Goal: Transaction & Acquisition: Purchase product/service

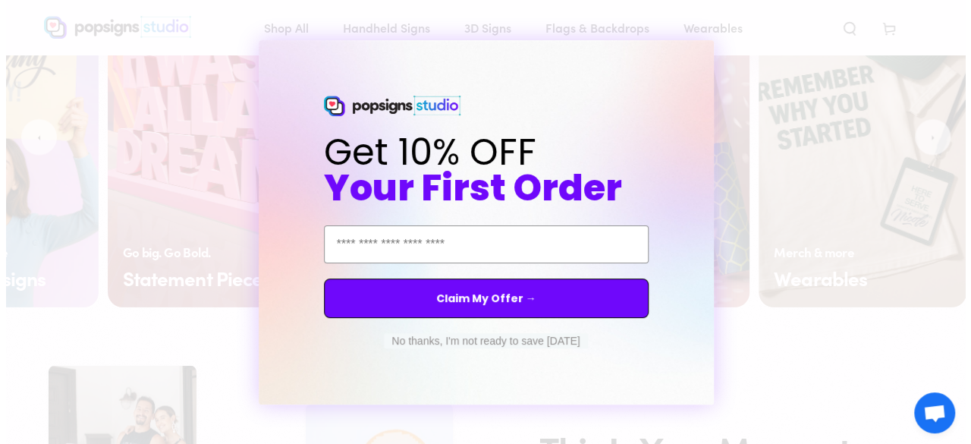
scroll to position [1211, 0]
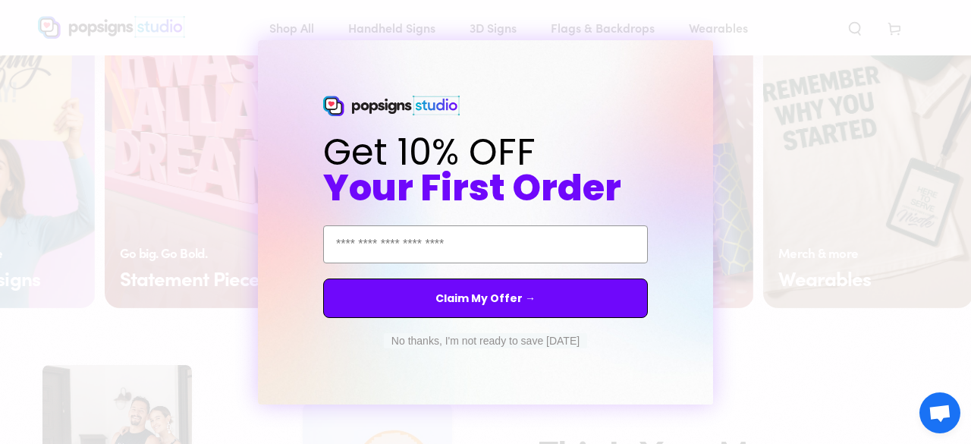
click at [491, 342] on button "No thanks, I'm not ready to save today" at bounding box center [485, 340] width 203 height 15
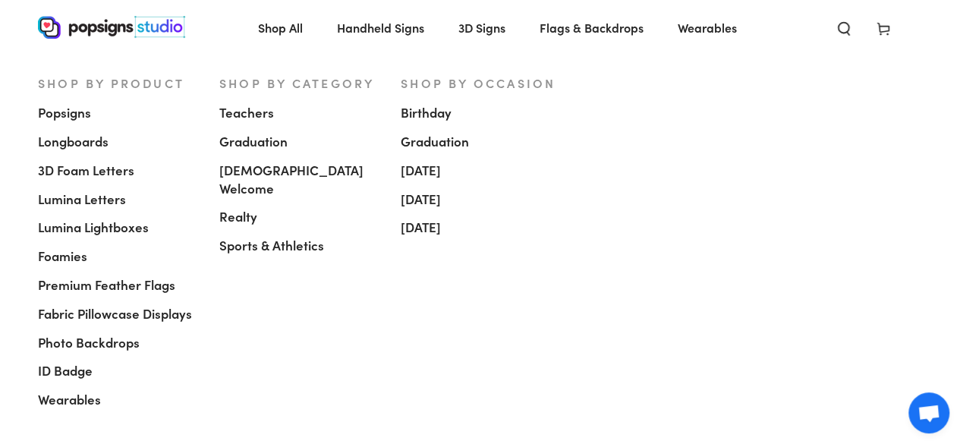
scroll to position [1626, 0]
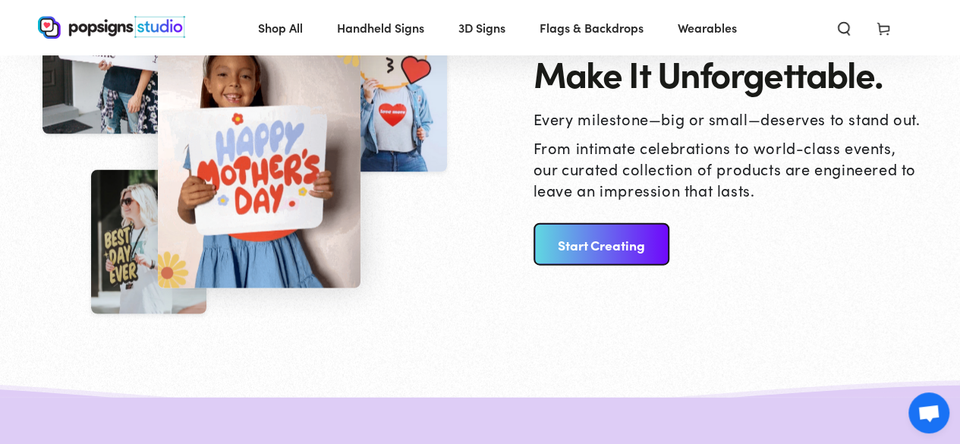
click at [566, 254] on link "Start Creating" at bounding box center [601, 244] width 136 height 42
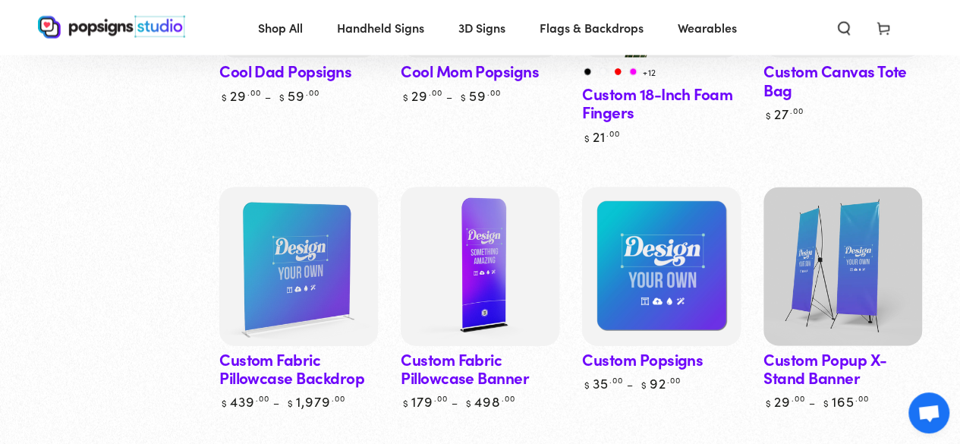
scroll to position [1491, 0]
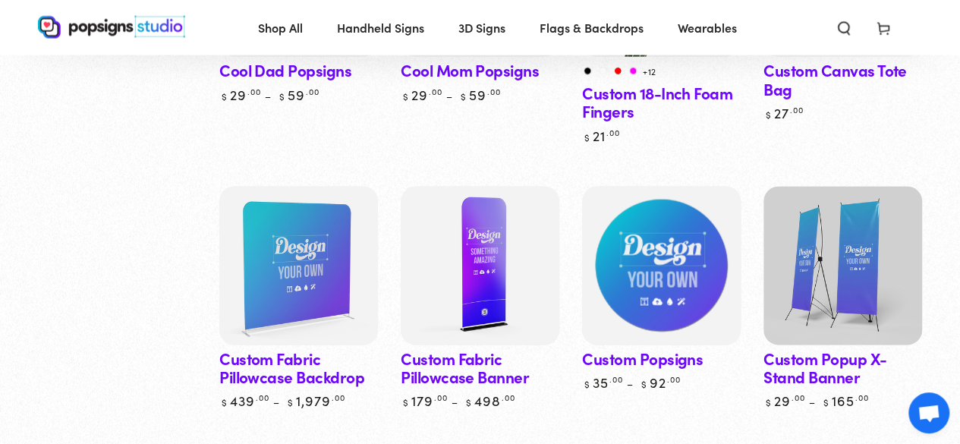
click at [658, 292] on img at bounding box center [661, 265] width 163 height 163
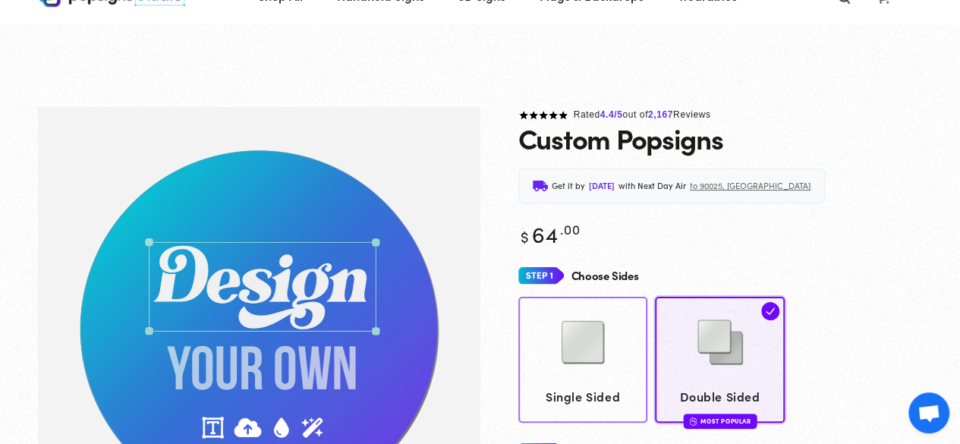
scroll to position [112, 0]
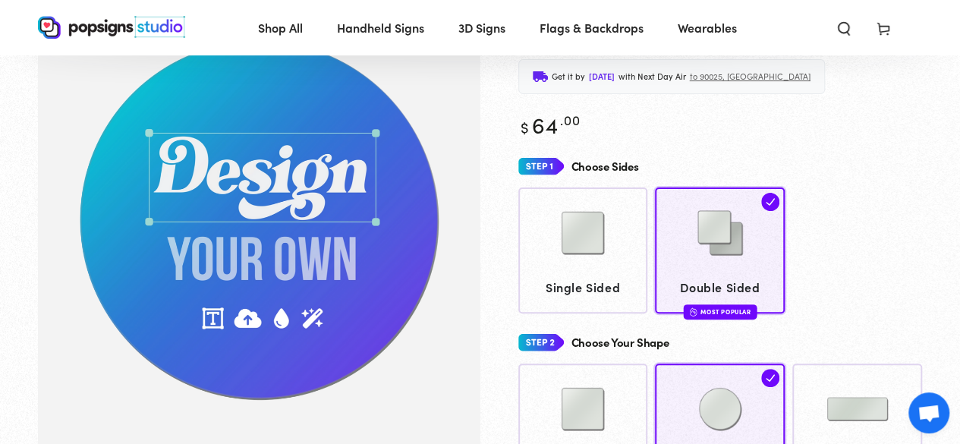
drag, startPoint x: 610, startPoint y: 351, endPoint x: 918, endPoint y: 258, distance: 321.8
click at [918, 258] on div "Single Sided Double Sided Most Popular" at bounding box center [720, 249] width 404 height 125
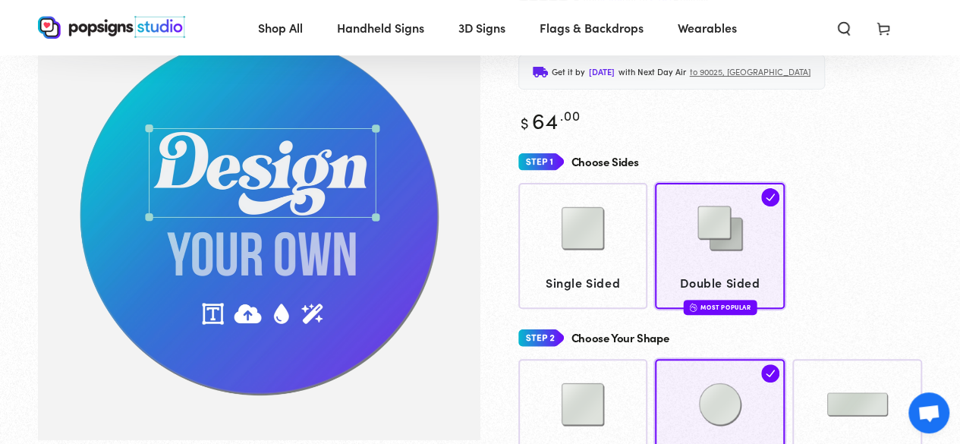
scroll to position [117, 0]
click at [598, 246] on img at bounding box center [583, 228] width 76 height 76
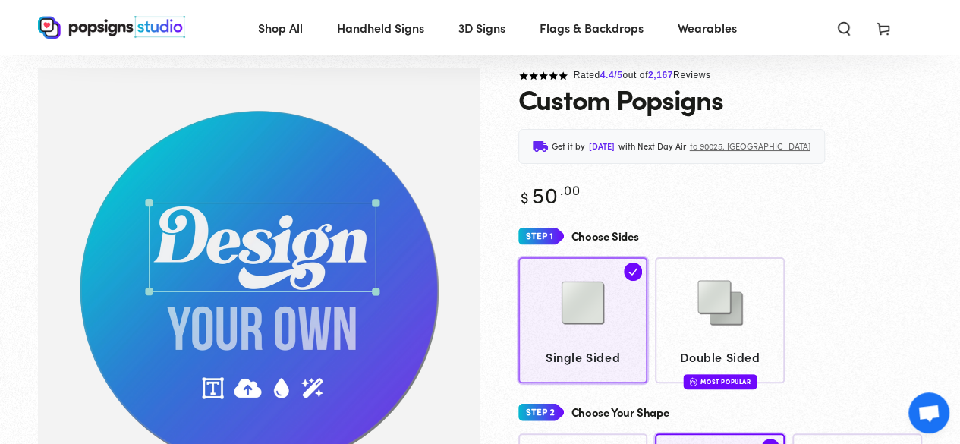
scroll to position [42, 0]
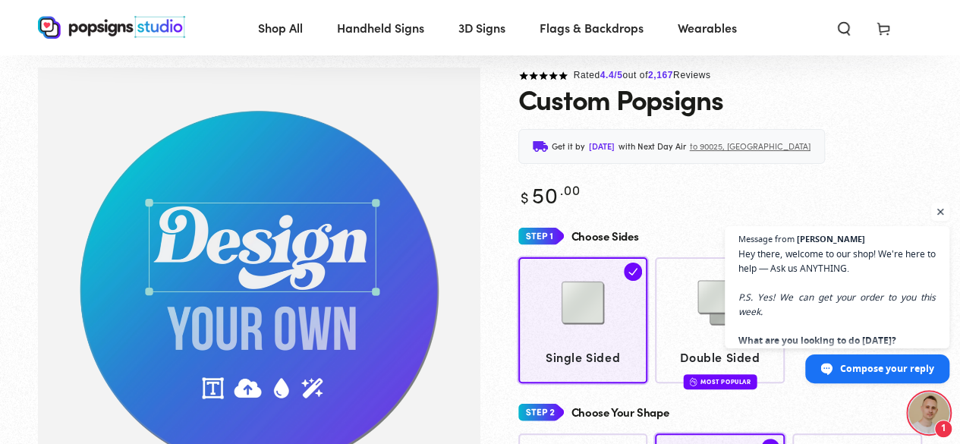
click at [942, 214] on span "Open chat" at bounding box center [940, 212] width 19 height 19
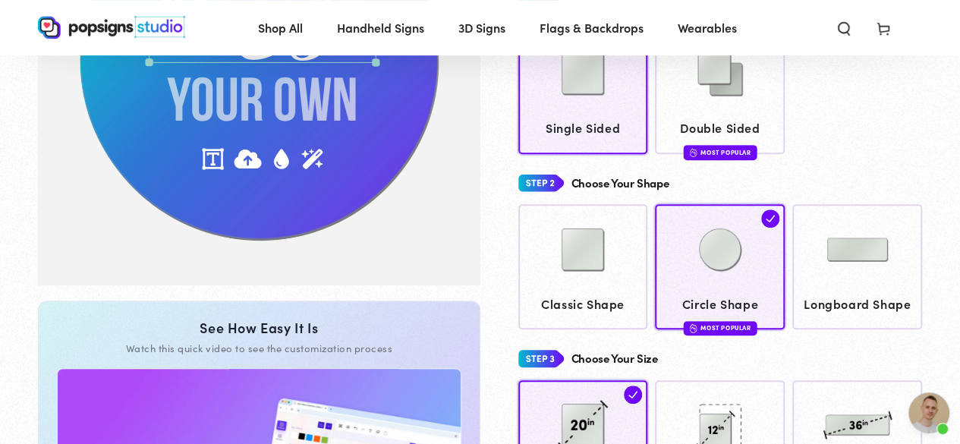
scroll to position [294, 0]
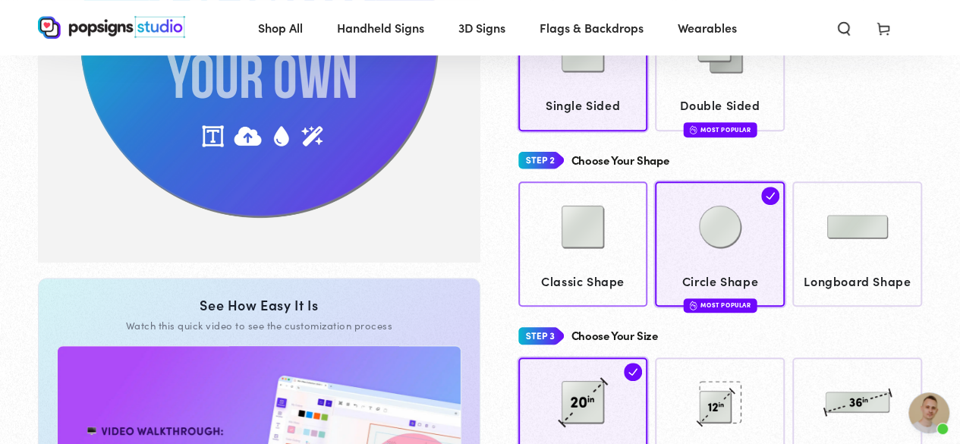
click at [599, 244] on img at bounding box center [583, 227] width 76 height 76
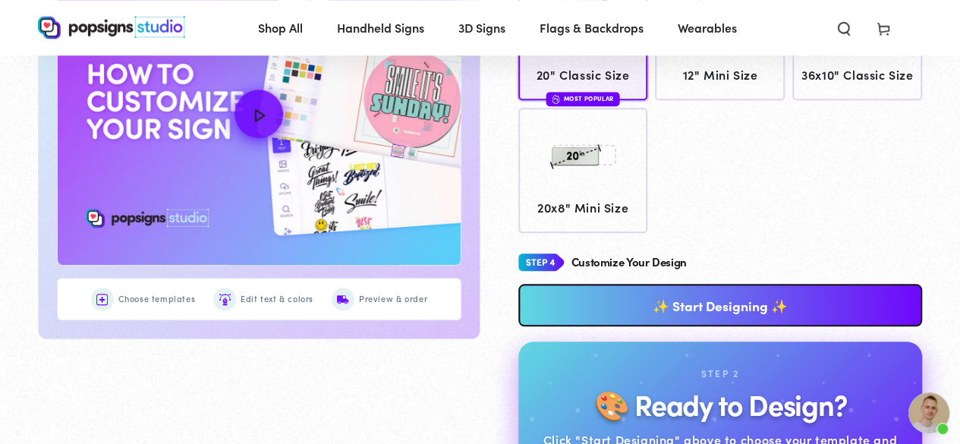
scroll to position [678, 0]
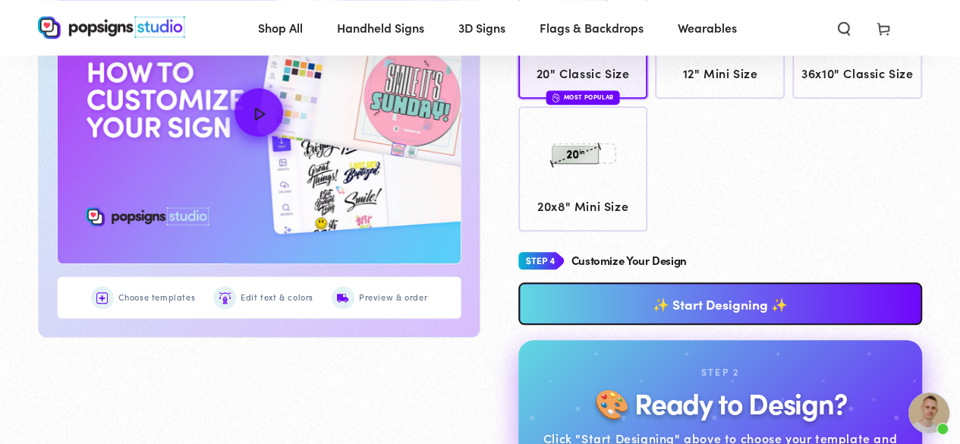
click at [617, 287] on link "✨ Start Designing ✨" at bounding box center [720, 303] width 404 height 42
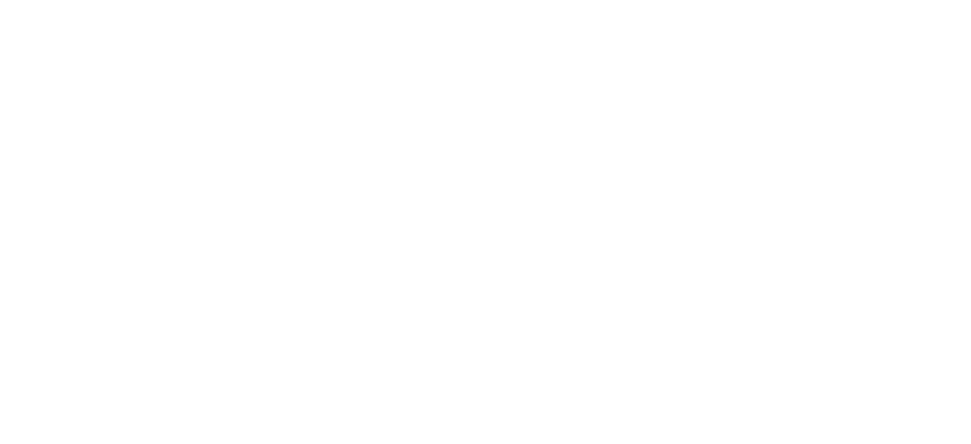
scroll to position [0, 0]
type textarea "An ancient tree with a door leading to a magical world"
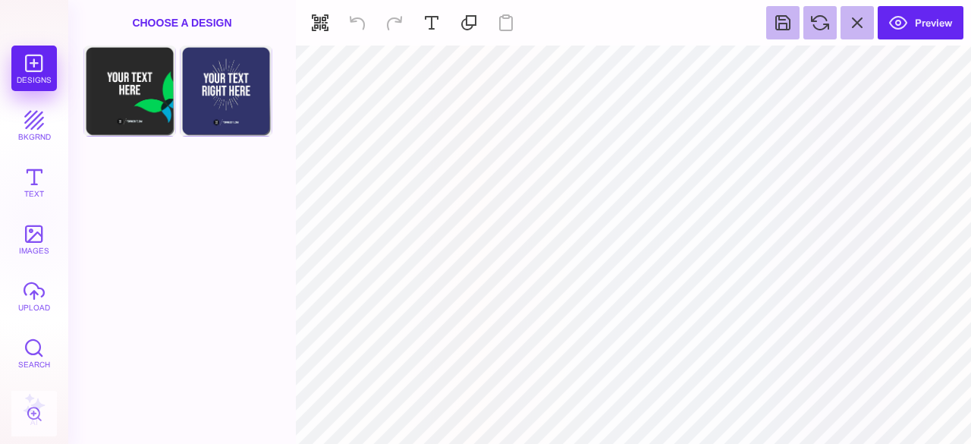
type input "#000000"
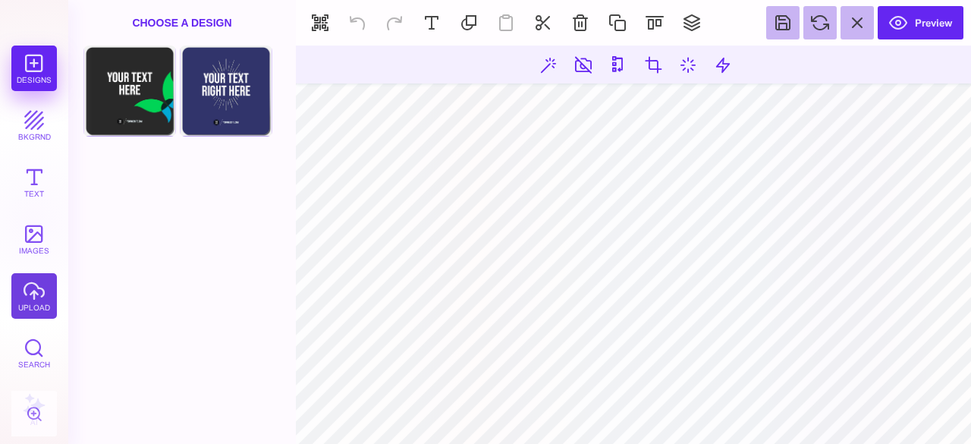
click at [23, 295] on button "upload" at bounding box center [34, 296] width 46 height 46
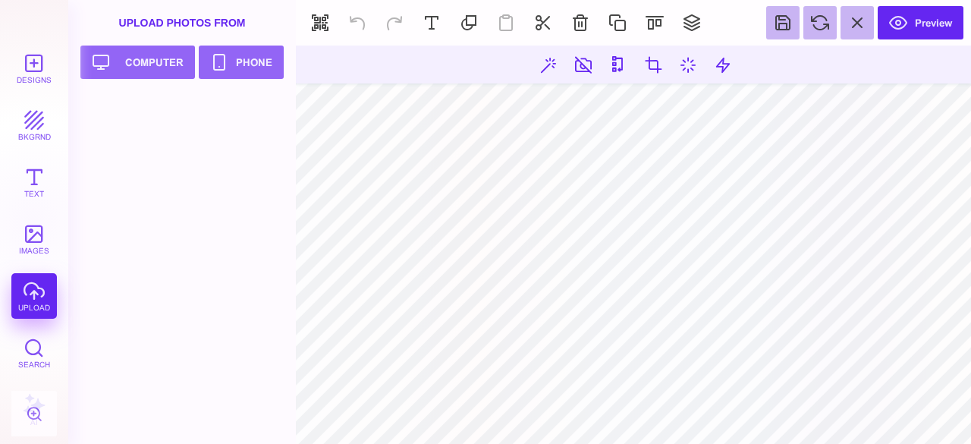
click at [23, 295] on div "Designs bkgrnd Text images upload Search AI" at bounding box center [34, 245] width 68 height 398
click at [170, 21] on div "Upload Photos From" at bounding box center [182, 23] width 228 height 46
click at [165, 74] on button "Upload your artwork Computer" at bounding box center [137, 62] width 115 height 33
click at [177, 17] on div "Upload Photos From" at bounding box center [182, 23] width 228 height 46
click at [182, 27] on div "Upload Photos From" at bounding box center [182, 23] width 228 height 46
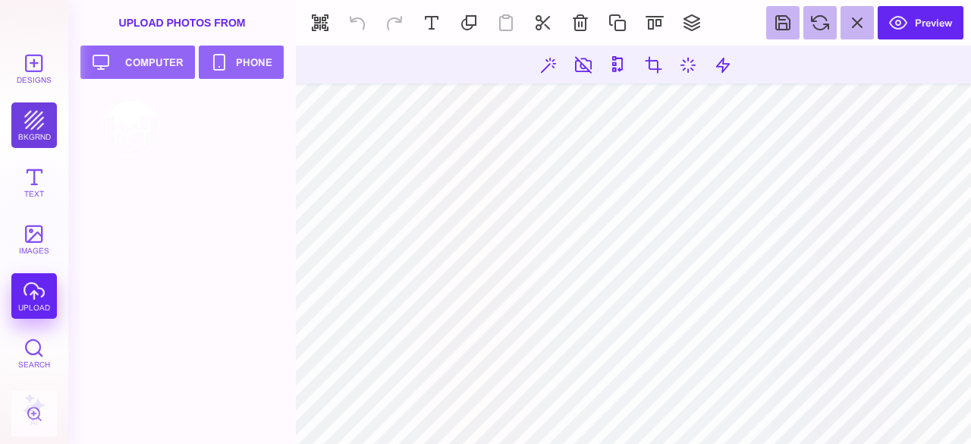
click at [30, 130] on button "bkgrnd" at bounding box center [34, 125] width 46 height 46
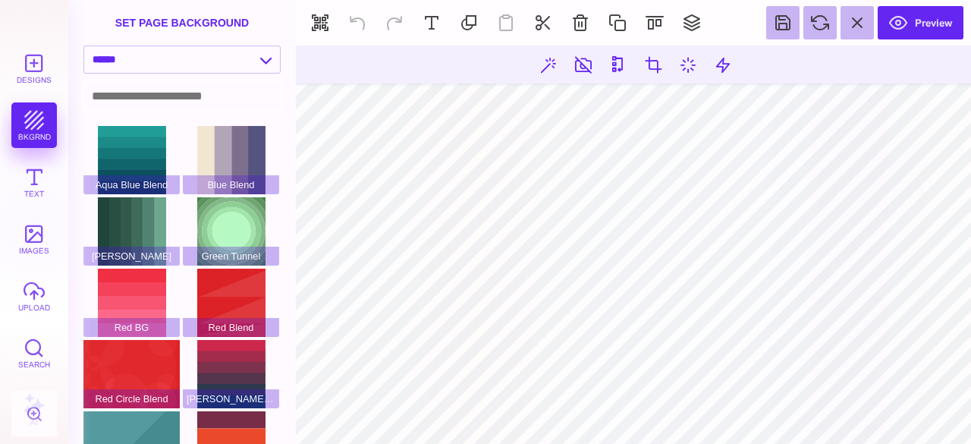
click at [162, 89] on input at bounding box center [182, 96] width 196 height 28
click at [236, 54] on select "**********" at bounding box center [182, 59] width 196 height 27
select select "**********"
click at [84, 46] on select "**********" at bounding box center [182, 59] width 196 height 27
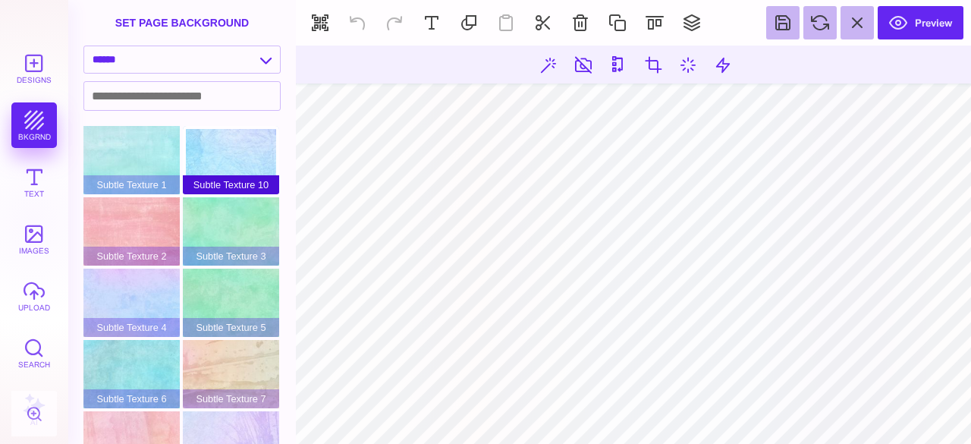
click at [225, 165] on div "Subtle Texture 10" at bounding box center [231, 160] width 96 height 68
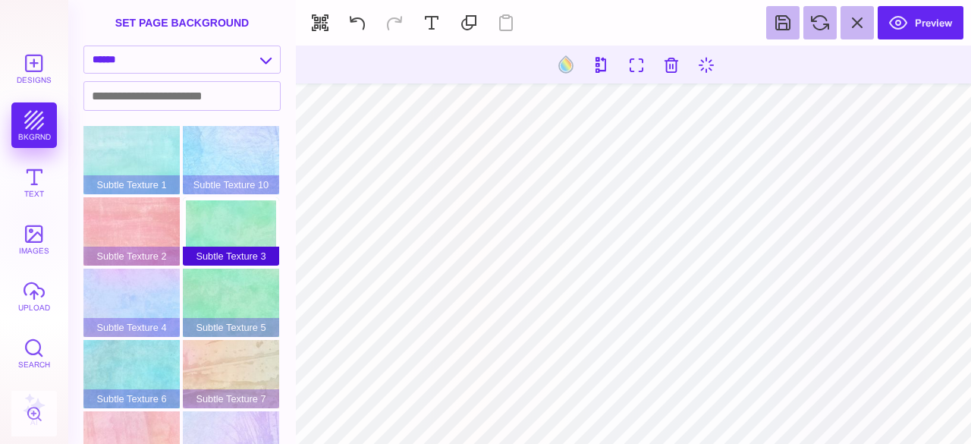
scroll to position [39, 0]
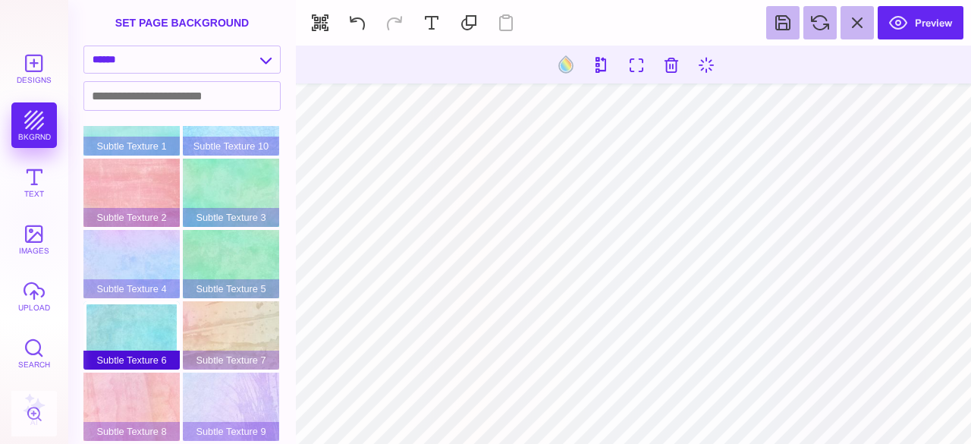
click at [122, 313] on div "Subtle Texture 6" at bounding box center [131, 335] width 96 height 68
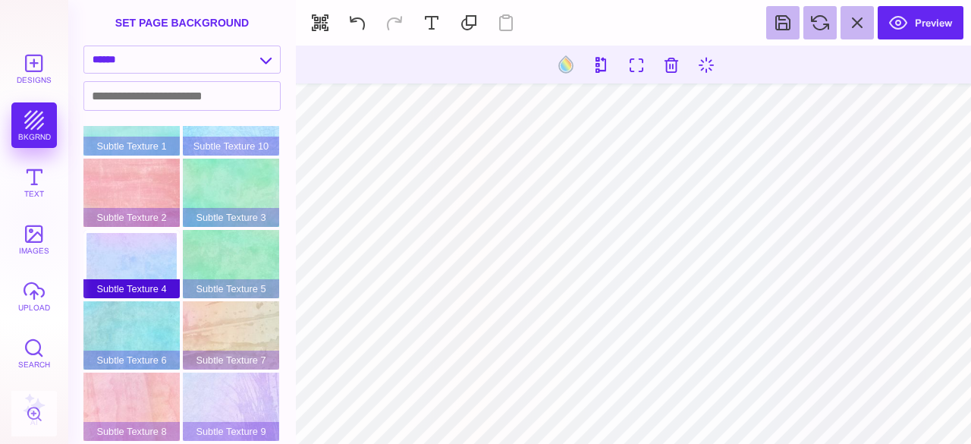
click at [126, 253] on div "Subtle Texture 4" at bounding box center [131, 264] width 96 height 68
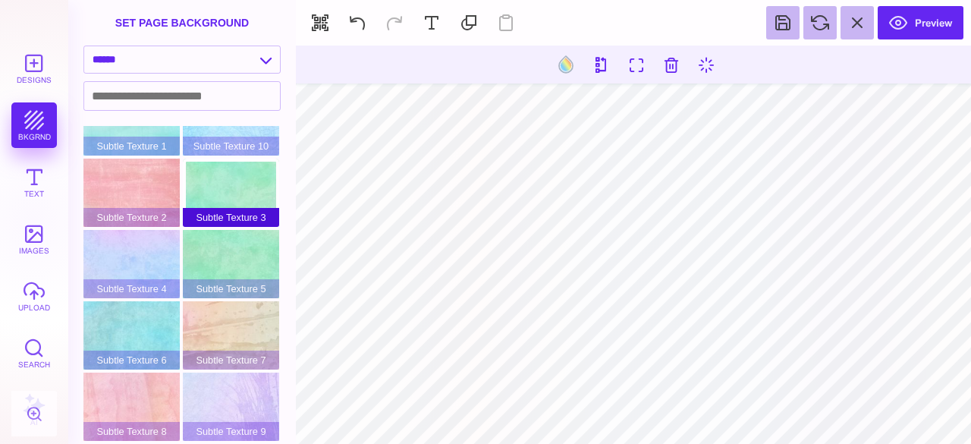
scroll to position [0, 0]
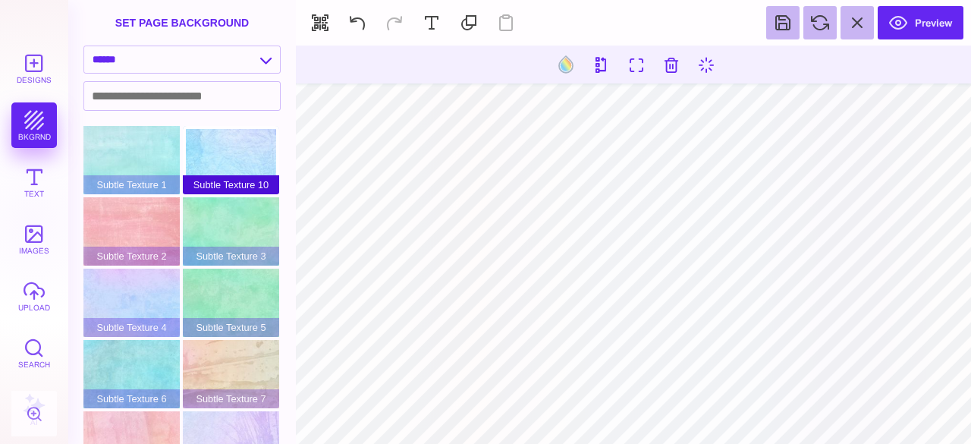
click at [240, 171] on div "Subtle Texture 10" at bounding box center [231, 160] width 96 height 68
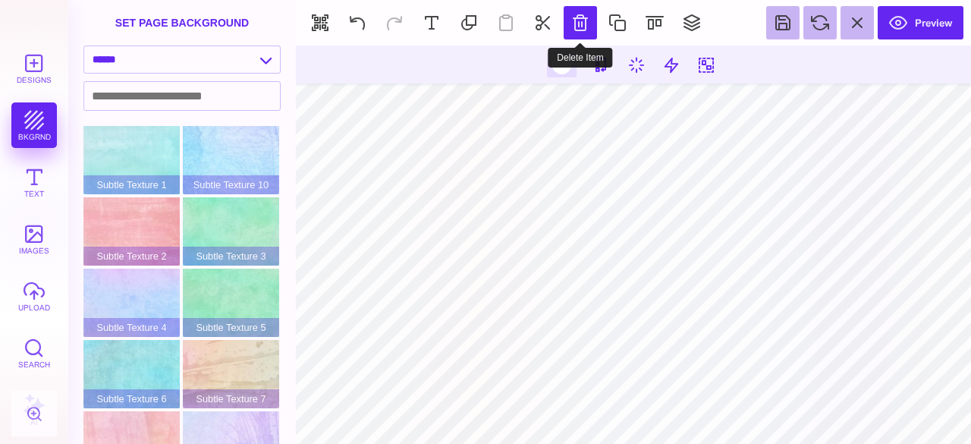
click at [583, 24] on button at bounding box center [580, 22] width 33 height 33
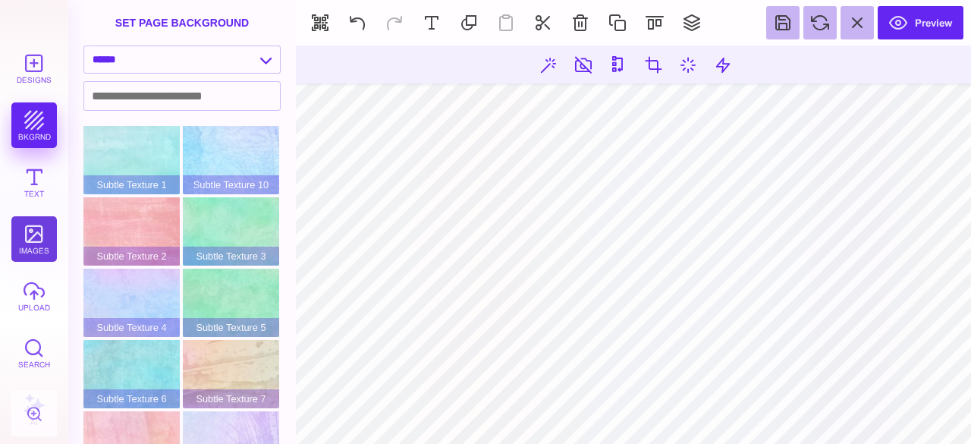
click at [43, 230] on button "images" at bounding box center [34, 239] width 46 height 46
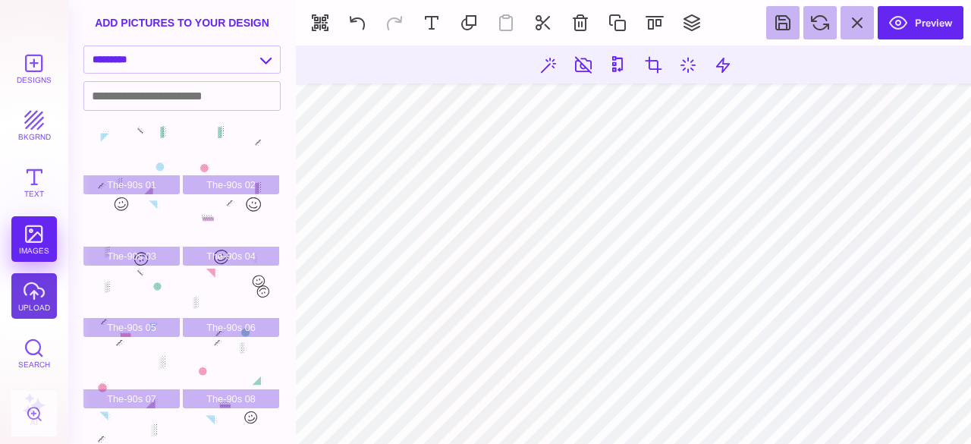
click at [36, 301] on button "upload" at bounding box center [34, 296] width 46 height 46
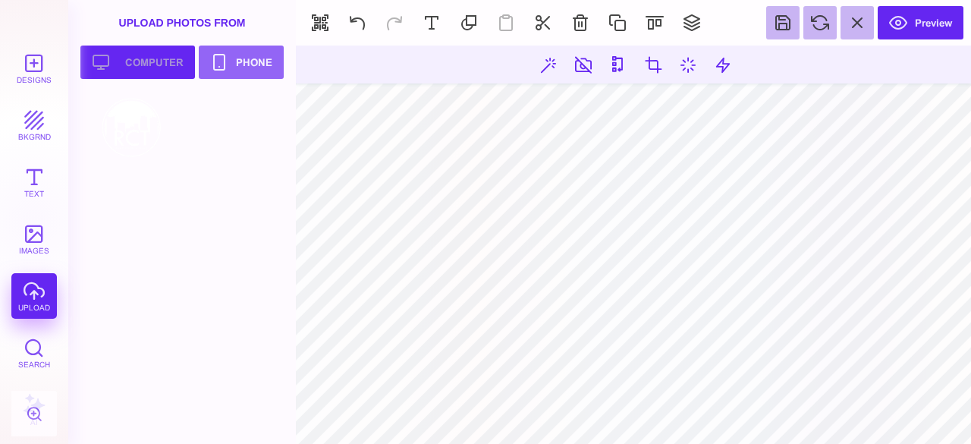
click at [159, 68] on button "Upload your artwork Computer" at bounding box center [137, 62] width 115 height 33
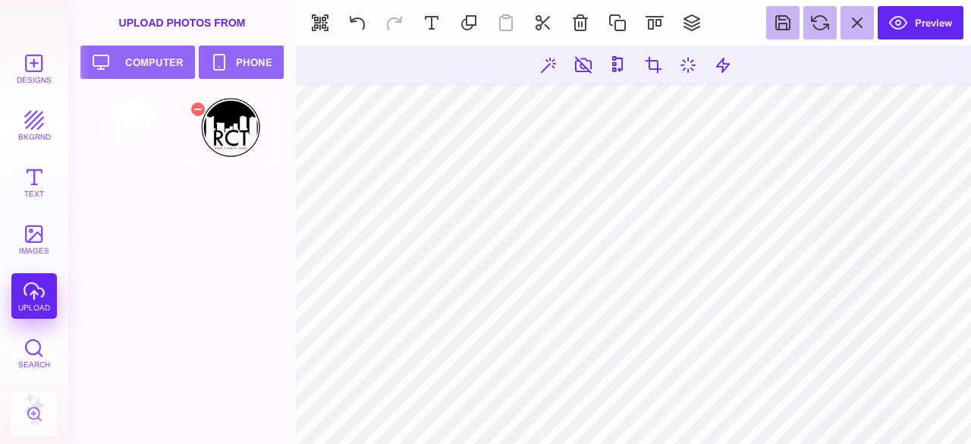
click at [225, 127] on div at bounding box center [231, 128] width 96 height 68
click at [584, 30] on button at bounding box center [580, 22] width 33 height 33
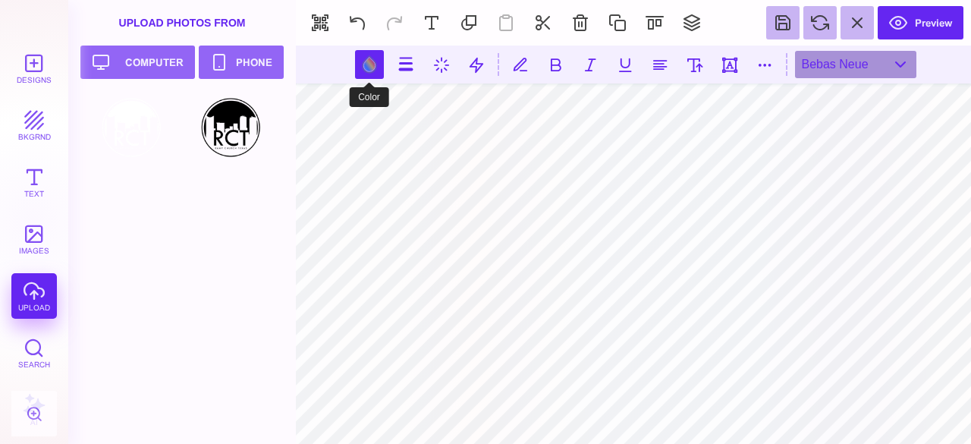
click at [360, 66] on button at bounding box center [369, 64] width 29 height 29
type input "#E7F3F5"
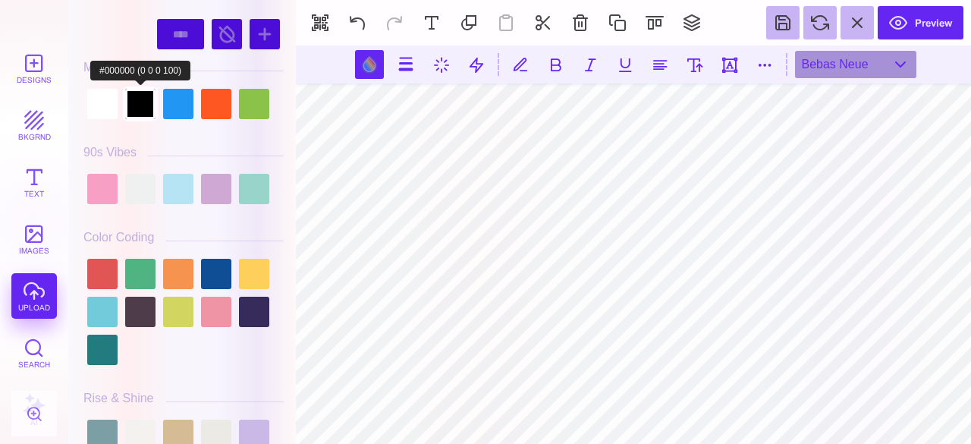
click at [137, 101] on div at bounding box center [140, 104] width 30 height 30
type input "#000000"
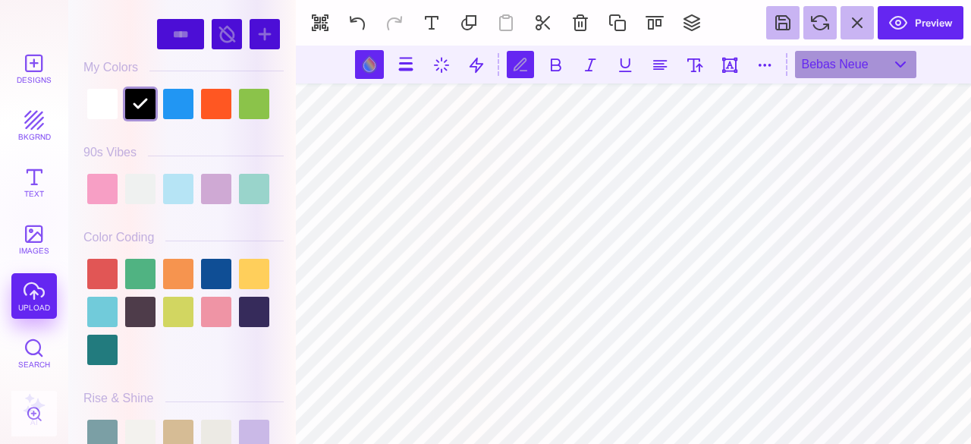
scroll to position [0, 7]
type textarea "**********"
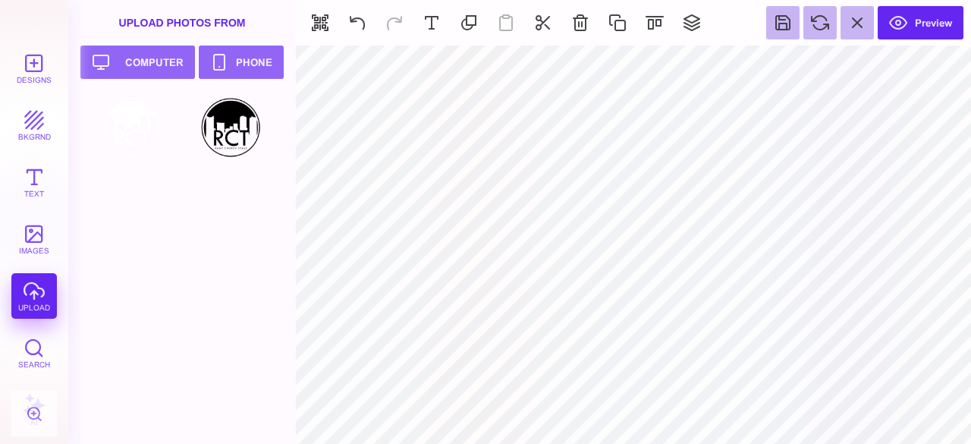
type input "#F1F1F2"
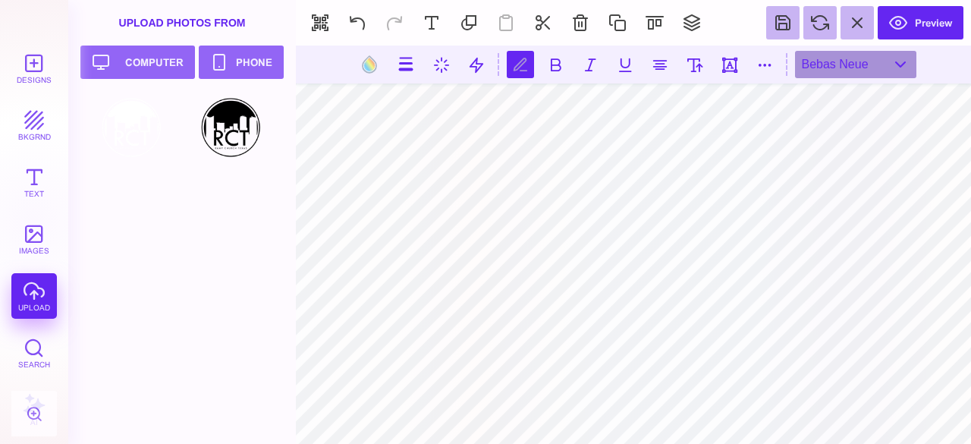
scroll to position [0, 0]
type textarea "*"
type textarea "****** *******"
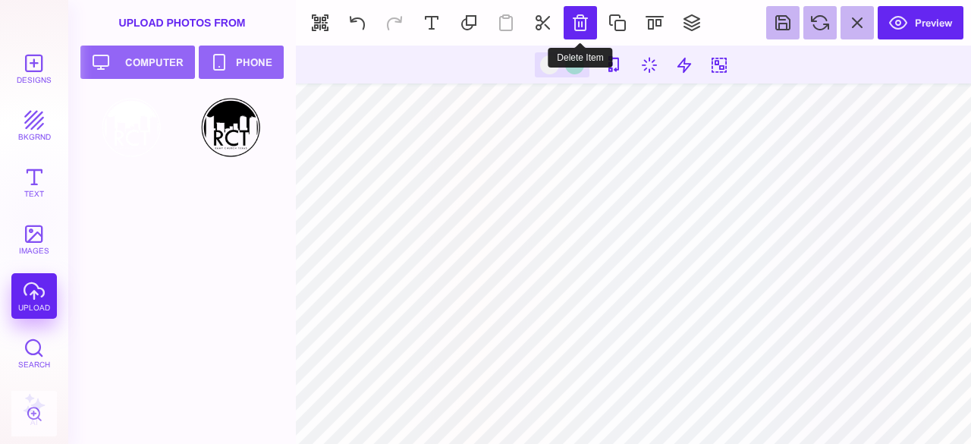
click at [589, 28] on button at bounding box center [580, 22] width 33 height 33
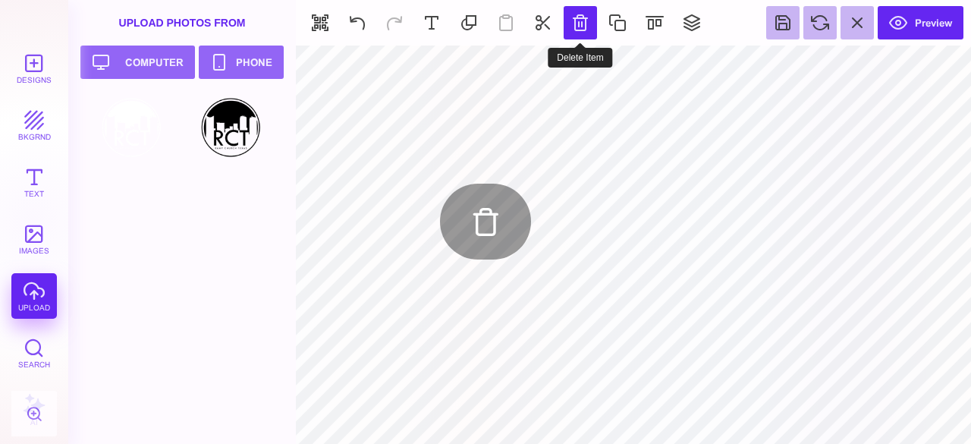
type input "#E7F3F59E"
